Goal: Transaction & Acquisition: Purchase product/service

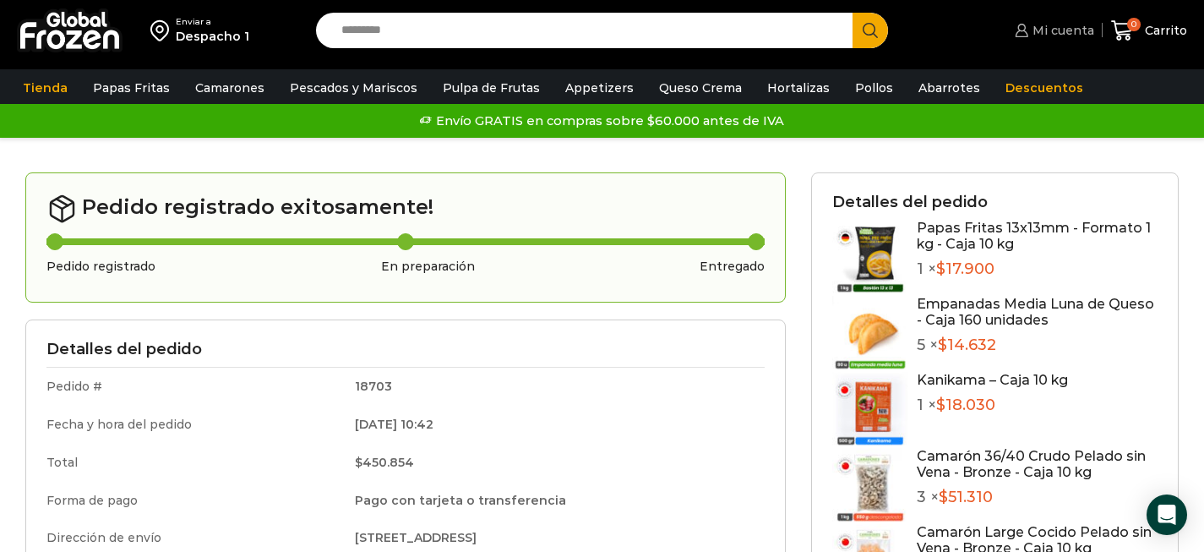
click at [1034, 22] on span "Mi cuenta" at bounding box center [1061, 30] width 66 height 17
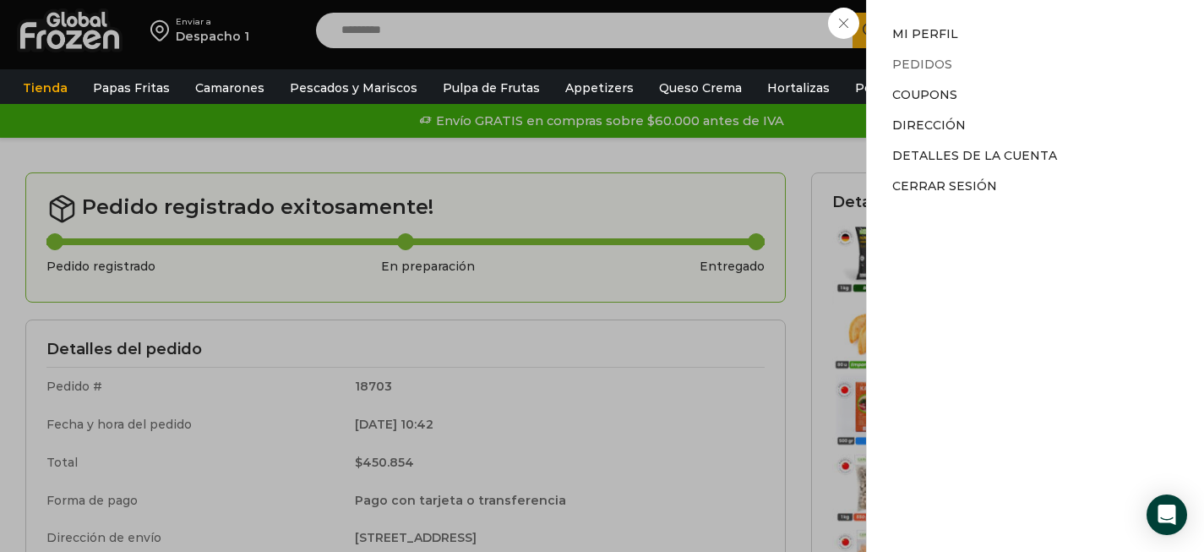
click at [941, 69] on link "Pedidos" at bounding box center [922, 64] width 60 height 15
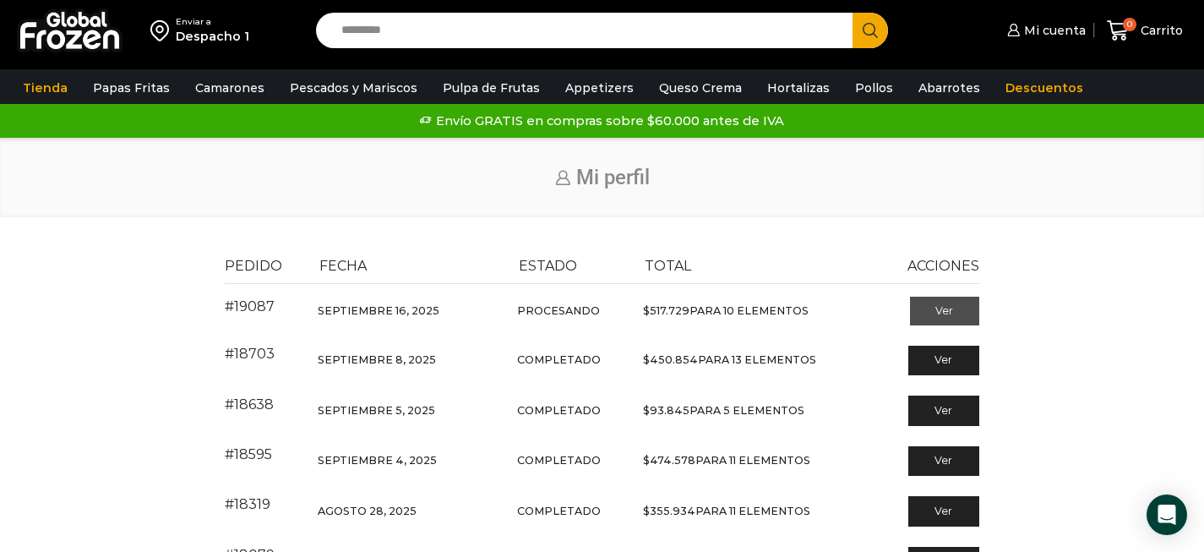
click at [931, 315] on link "Ver" at bounding box center [945, 311] width 70 height 29
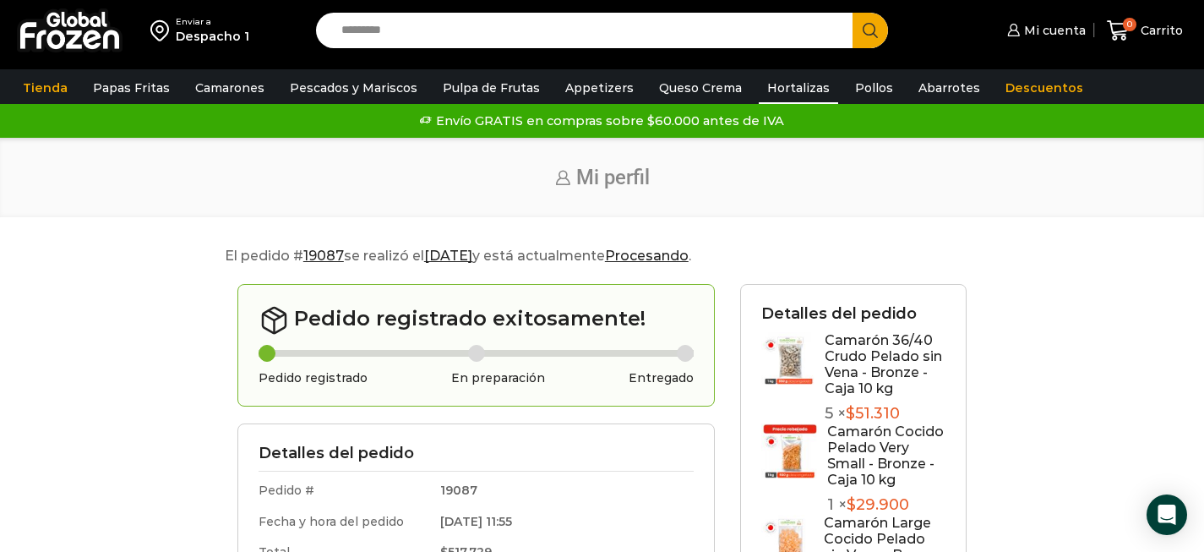
click at [759, 85] on link "Hortalizas" at bounding box center [798, 88] width 79 height 32
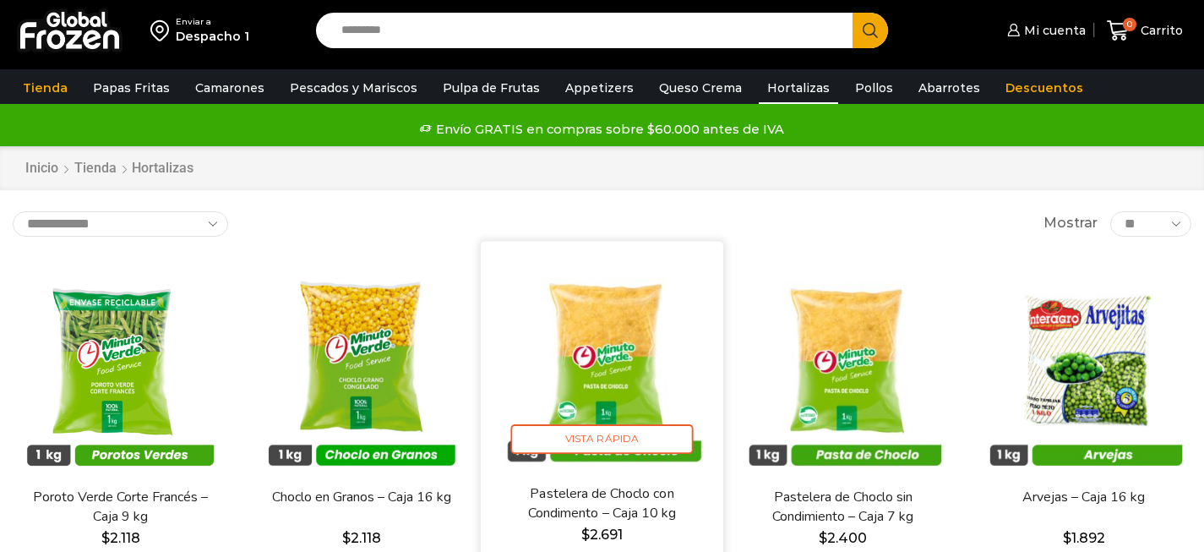
scroll to position [3, 0]
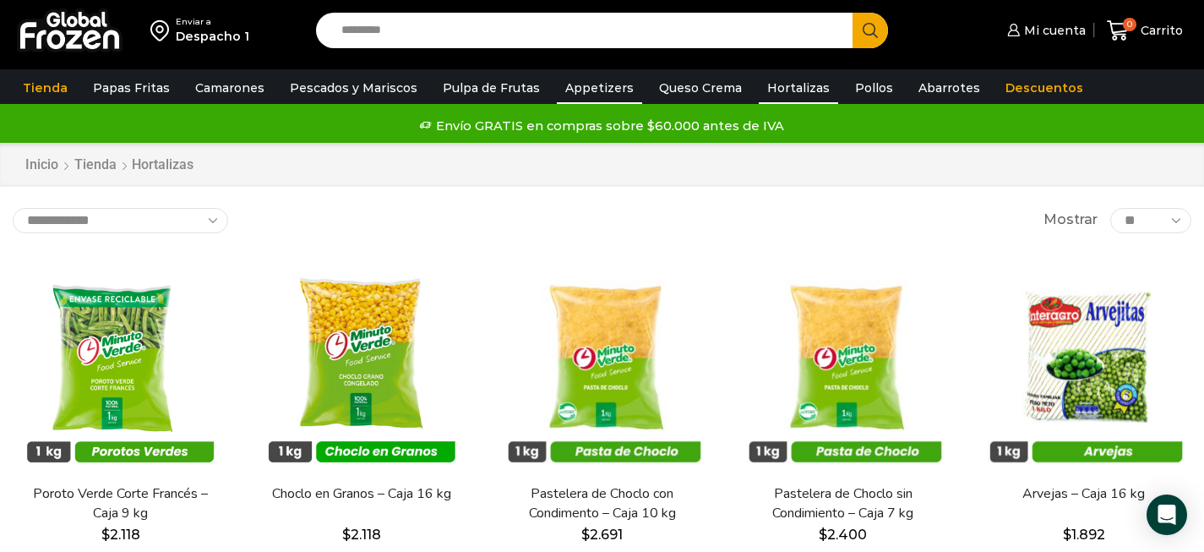
click at [558, 88] on link "Appetizers" at bounding box center [599, 88] width 85 height 32
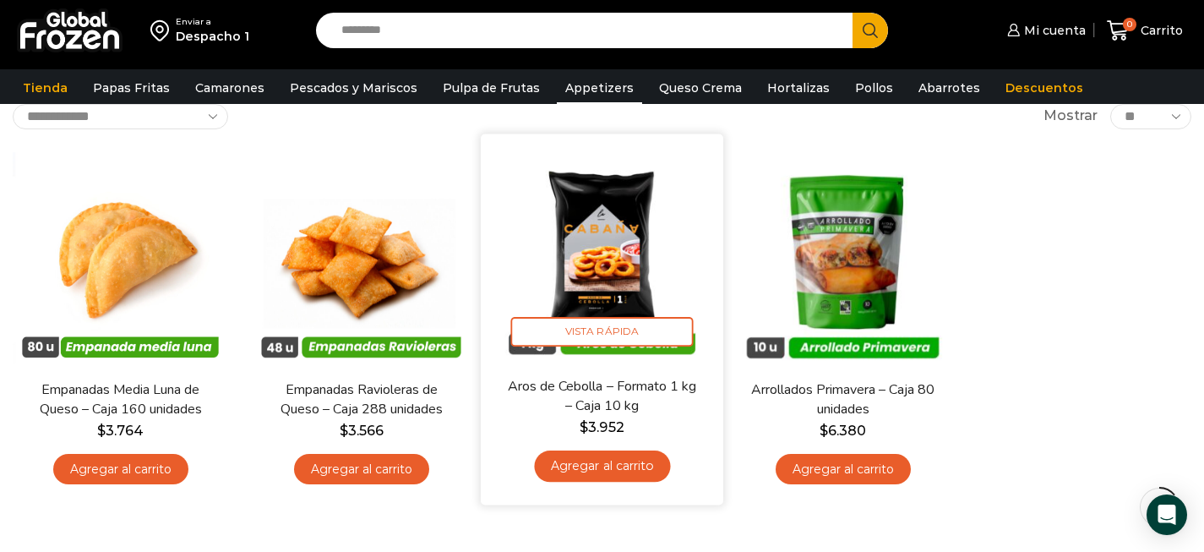
scroll to position [120, 0]
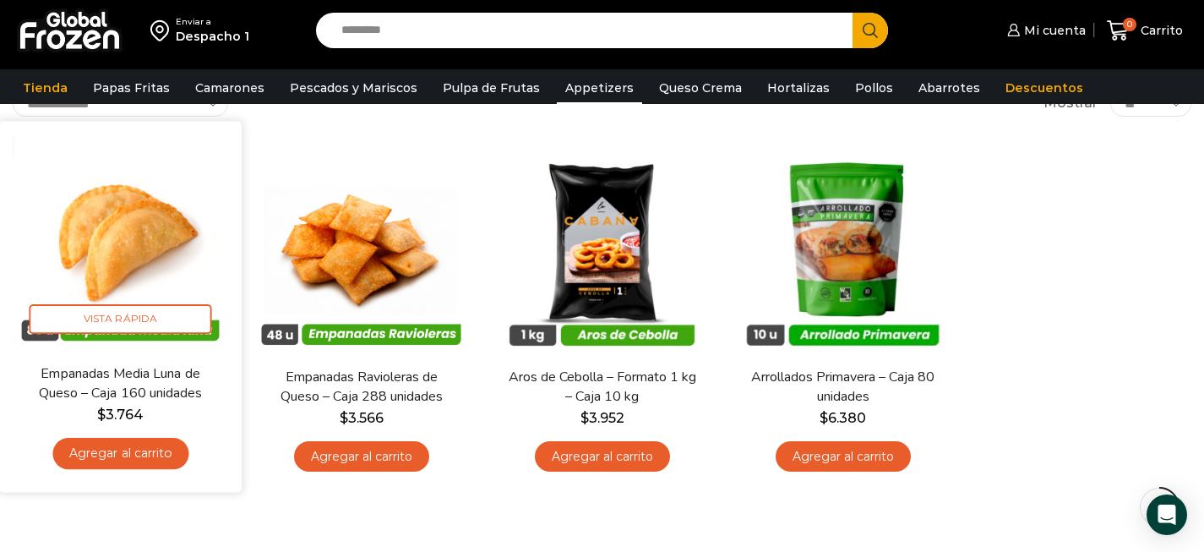
click at [141, 265] on img at bounding box center [120, 241] width 217 height 217
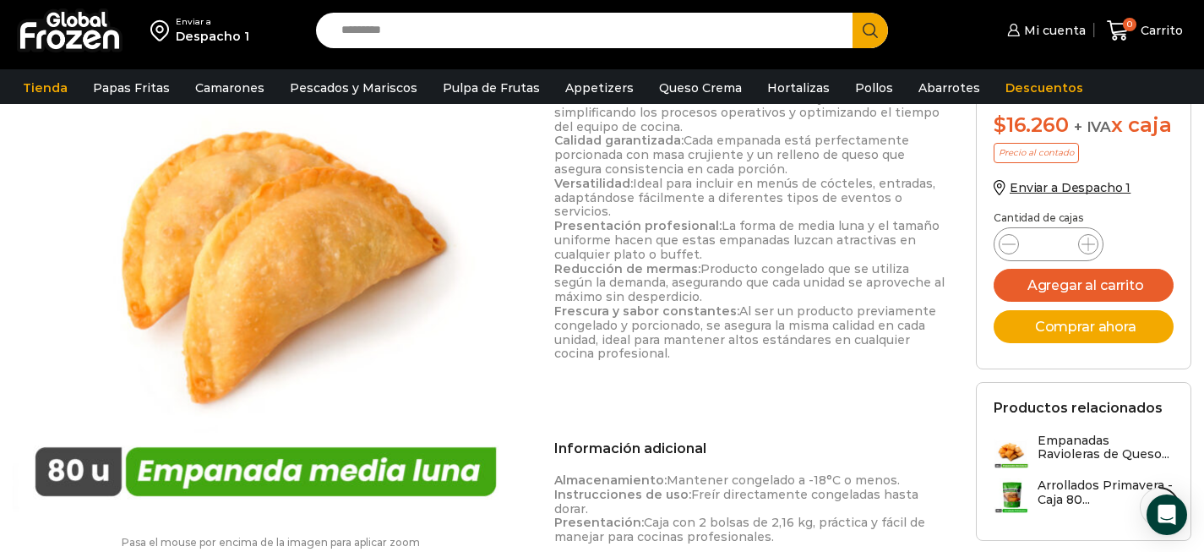
scroll to position [902, 0]
